Goal: Information Seeking & Learning: Learn about a topic

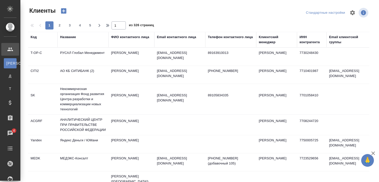
select select "RU"
click at [74, 38] on div "Название" at bounding box center [68, 37] width 16 height 5
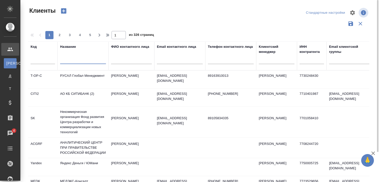
click at [76, 62] on input "text" at bounding box center [83, 61] width 46 height 6
paste input "Five Stones Consulting"
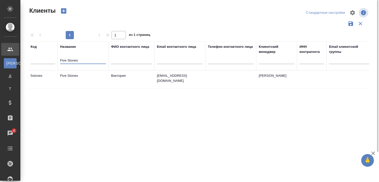
type input "Five Stones"
click at [72, 76] on td "Five Stones" at bounding box center [83, 80] width 51 height 18
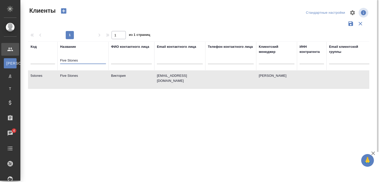
drag, startPoint x: 85, startPoint y: 60, endPoint x: 46, endPoint y: 63, distance: 38.8
click at [53, 61] on tr "Код Название Five Stones ФИО контактного лица Email контактного лица Телефон ко…" at bounding box center [220, 56] width 385 height 29
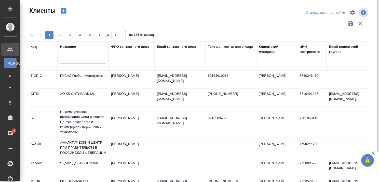
paste input "Coleman Services"
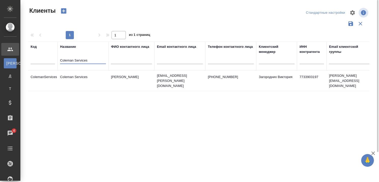
type input "Coleman Services"
click at [79, 76] on td "Coleman Services" at bounding box center [83, 81] width 51 height 18
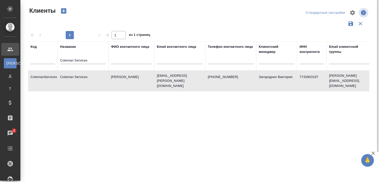
click at [79, 76] on td "Coleman Services" at bounding box center [83, 81] width 51 height 18
drag, startPoint x: 319, startPoint y: 75, endPoint x: 306, endPoint y: 75, distance: 13.3
click at [306, 75] on td "7733903197" at bounding box center [312, 81] width 30 height 18
click at [305, 75] on td "7733903197" at bounding box center [312, 81] width 30 height 18
drag, startPoint x: 64, startPoint y: 60, endPoint x: 51, endPoint y: 61, distance: 13.5
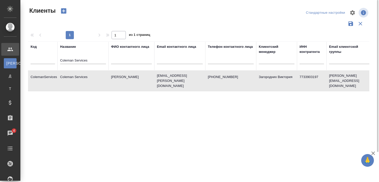
click at [51, 61] on tr "Код Название Coleman Services ФИО контактного лица Email контактного лица Телеф…" at bounding box center [220, 56] width 385 height 29
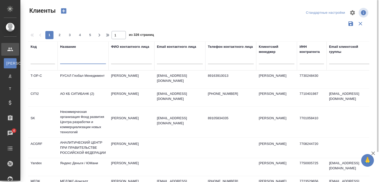
paste input "iconagency"
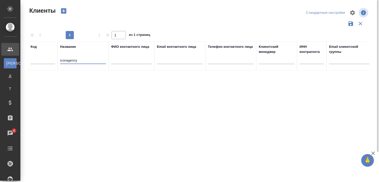
click at [61, 60] on input "iconagency" at bounding box center [83, 61] width 46 height 6
click at [86, 60] on input "Iconagency" at bounding box center [83, 61] width 46 height 6
type input "I"
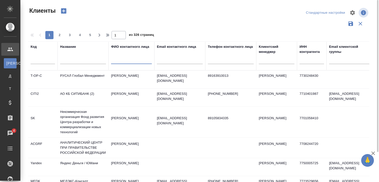
click at [137, 61] on input "text" at bounding box center [131, 61] width 41 height 6
type input "F"
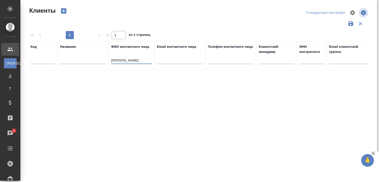
type input "А"
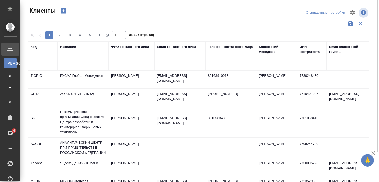
click at [97, 60] on input "text" at bounding box center [83, 61] width 46 height 6
paste input "Citigate Dewe Rogerson"
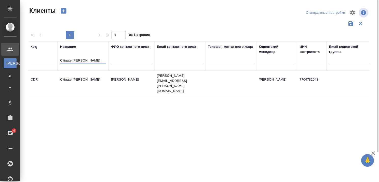
type input "Citigate Dewe Rogerson"
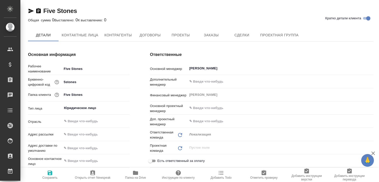
type textarea "x"
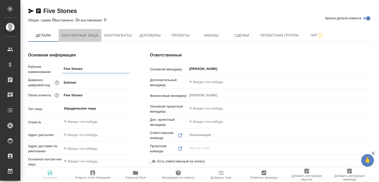
drag, startPoint x: 82, startPoint y: 38, endPoint x: 98, endPoint y: 44, distance: 17.7
click at [82, 38] on span "Контактные лица" at bounding box center [80, 35] width 37 height 6
type textarea "x"
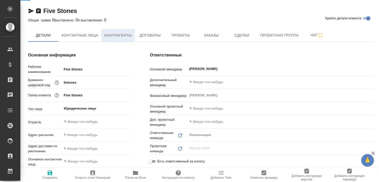
select select "RU"
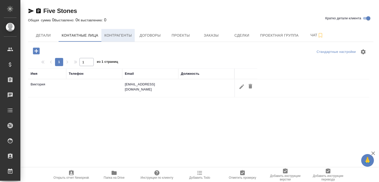
click at [115, 37] on span "Контрагенты" at bounding box center [118, 35] width 28 height 6
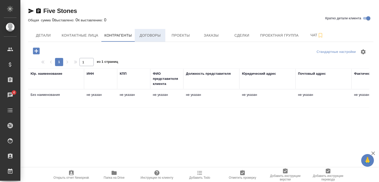
click at [154, 36] on span "Договоры" at bounding box center [150, 35] width 24 height 6
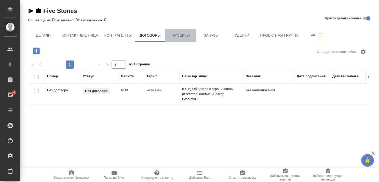
click at [177, 35] on span "Проекты" at bounding box center [180, 35] width 24 height 6
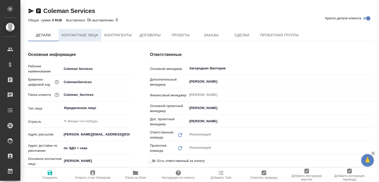
click at [87, 35] on span "Контактные лица" at bounding box center [80, 35] width 37 height 6
type textarea "x"
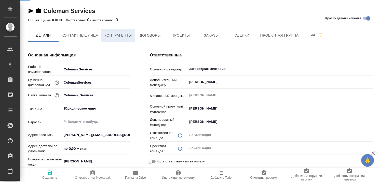
select select "RU"
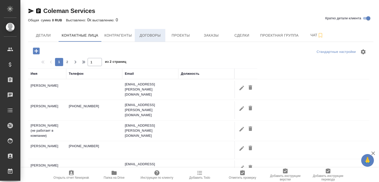
click at [149, 35] on span "Договоры" at bounding box center [150, 35] width 24 height 6
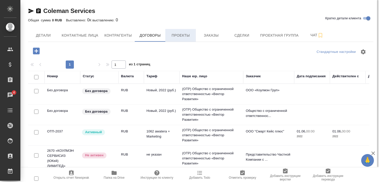
click at [179, 35] on span "Проекты" at bounding box center [180, 35] width 24 height 6
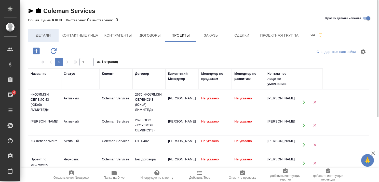
click at [43, 33] on span "Детали" at bounding box center [43, 35] width 24 height 6
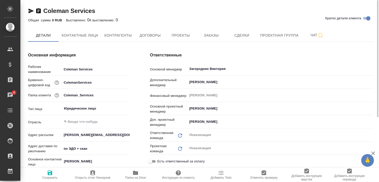
type textarea "x"
